Goal: Information Seeking & Learning: Find specific page/section

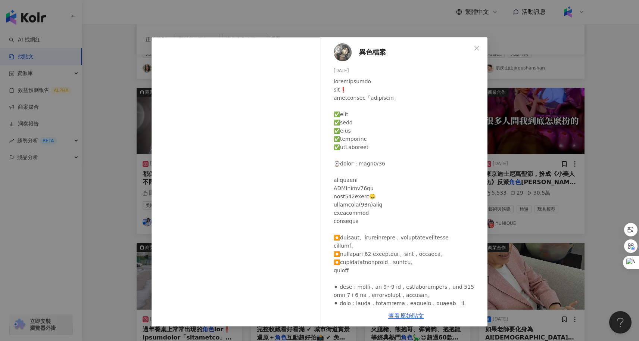
scroll to position [104, 0]
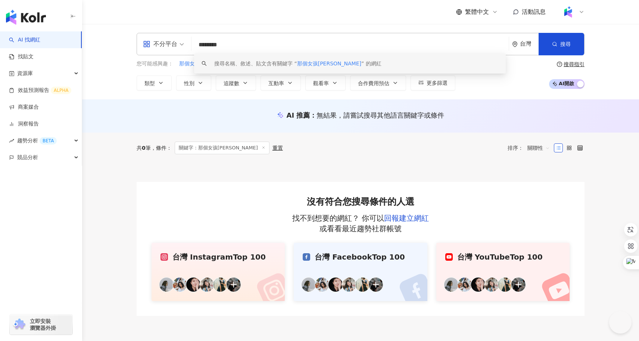
click at [146, 40] on div "不分平台 ******** 台灣 搜尋 keyword 搜尋名稱、敘述、貼文含有關鍵字 “ 那個女孩Kiki ” 的網紅" at bounding box center [361, 44] width 448 height 22
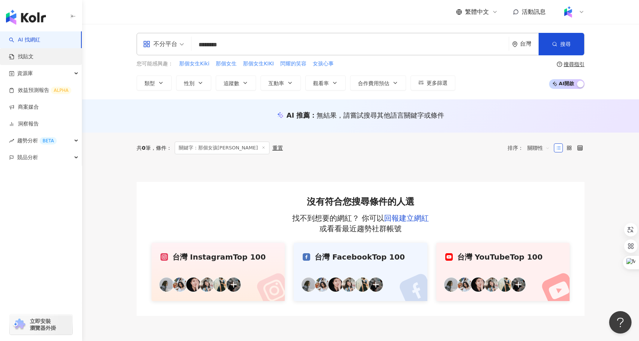
click at [34, 59] on link "找貼文" at bounding box center [21, 56] width 25 height 7
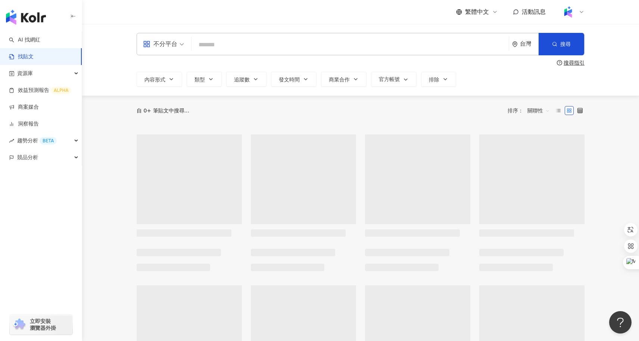
click at [242, 50] on input "search" at bounding box center [349, 45] width 311 height 16
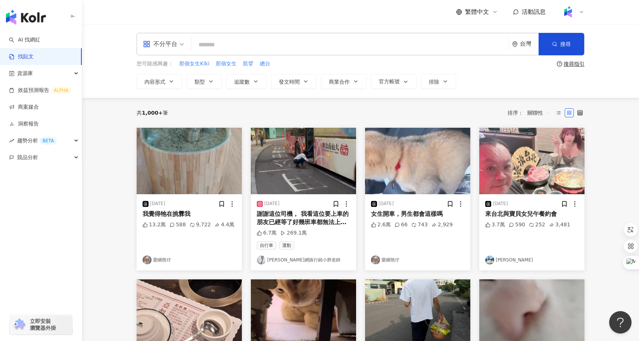
type input "*"
type input "*****"
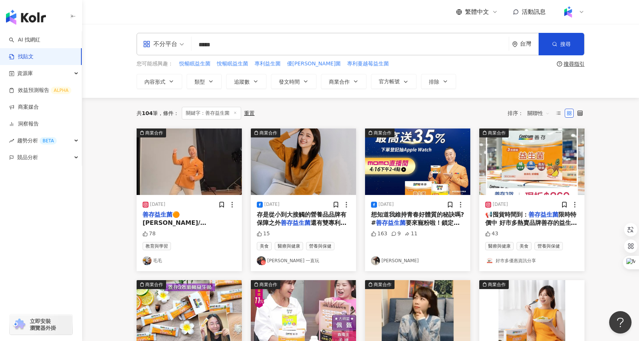
click at [212, 223] on span "🟠 邰兆元 / 黃仁勳 傻傻分不清楚😆 妝髮/ 盧班班 服裝/ 洗襪 👻" at bounding box center [187, 227] width 88 height 32
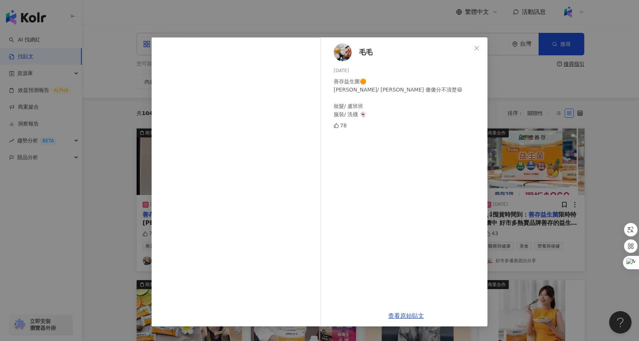
click at [108, 228] on div "毛毛 2024/7/10 善存益生菌🟠 邰兆元 / 黃仁勳 傻傻分不清楚😆 妝髮/ 盧班班 服裝/ 洗襪 👻 78 查看原始貼文" at bounding box center [319, 170] width 639 height 341
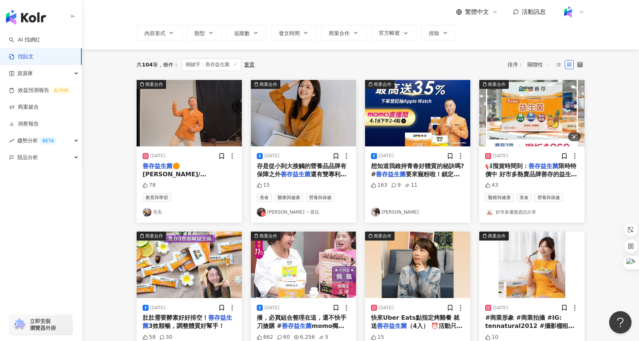
scroll to position [49, 0]
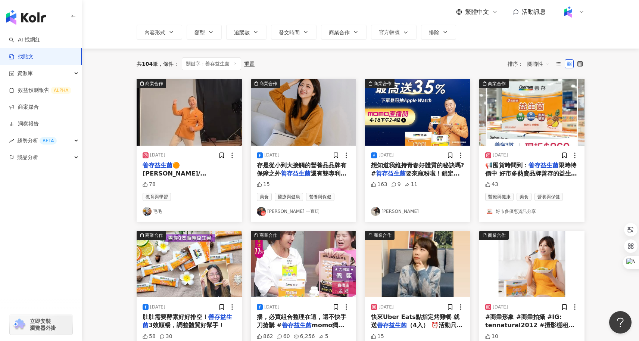
click at [421, 171] on span "要來寵粉啦！鎖定今天4/16 (二) 14:00和我一起線上相見吧 年度超殺的善存超大牌日，直播再加碼最高回饋35%！這款好康千萬別錯過！ 4/16我們mom…" at bounding box center [417, 194] width 92 height 49
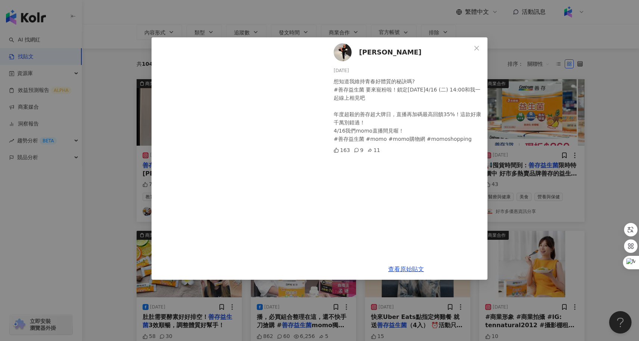
click at [111, 228] on div "邰智源 2024/4/16 想知道我維持青春好體質的秘訣嗎? #善存益生菌 要來寵粉啦！鎖定今天4/16 (二) 14:00和我一起線上相見吧 年度超殺的善存…" at bounding box center [319, 170] width 639 height 341
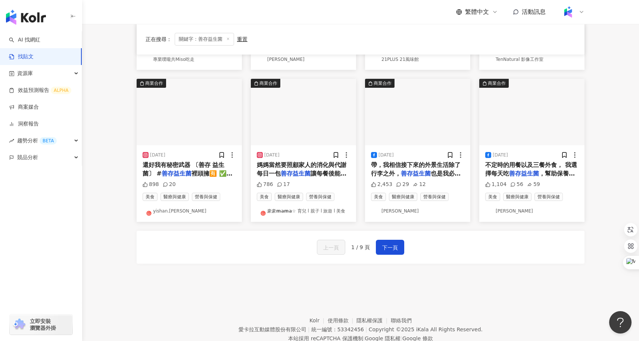
scroll to position [358, 0]
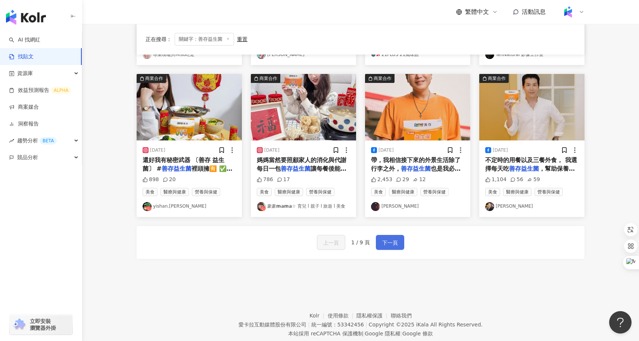
click at [389, 238] on span "下一頁" at bounding box center [390, 242] width 16 height 9
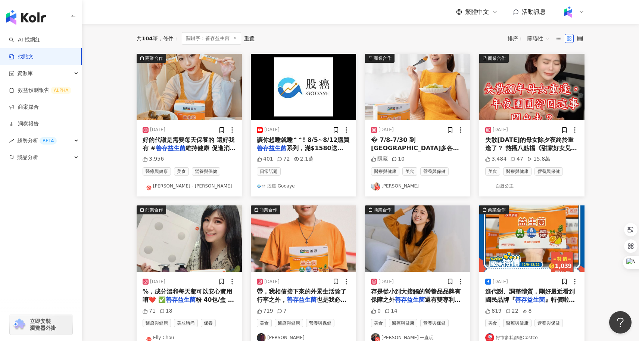
scroll to position [0, 0]
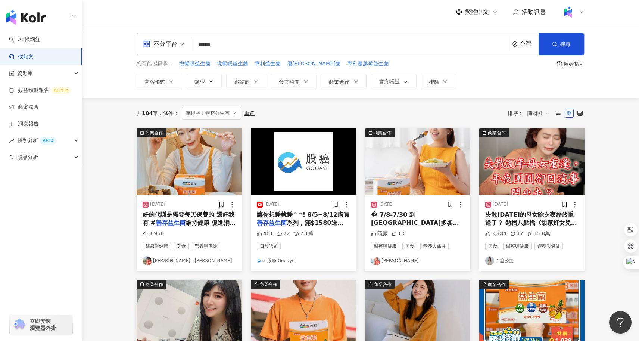
drag, startPoint x: 251, startPoint y: 41, endPoint x: 194, endPoint y: 43, distance: 56.8
click at [194, 43] on input "*****" at bounding box center [349, 45] width 311 height 16
